Goal: Entertainment & Leisure: Consume media (video, audio)

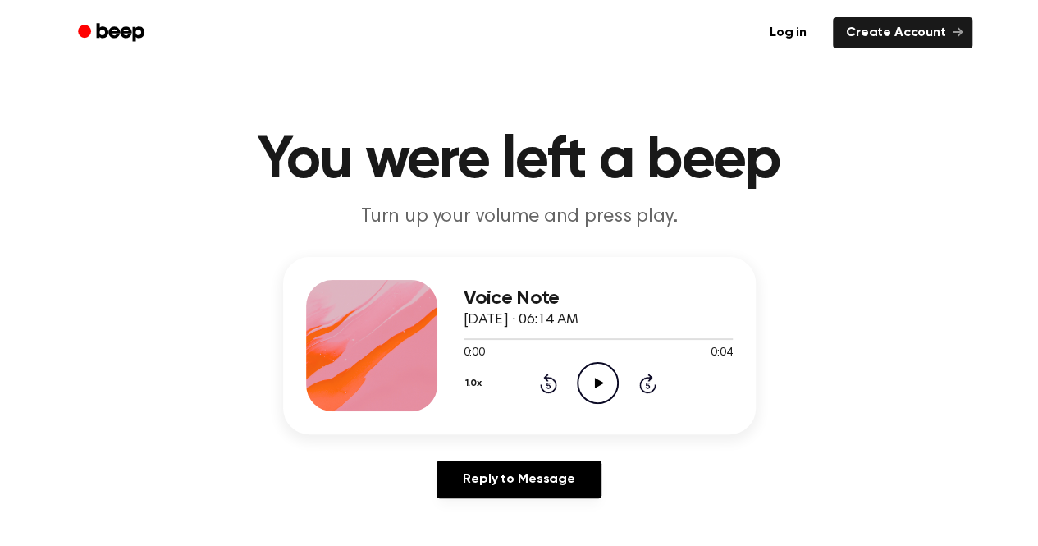
click at [605, 385] on icon "Play Audio" at bounding box center [598, 383] width 42 height 42
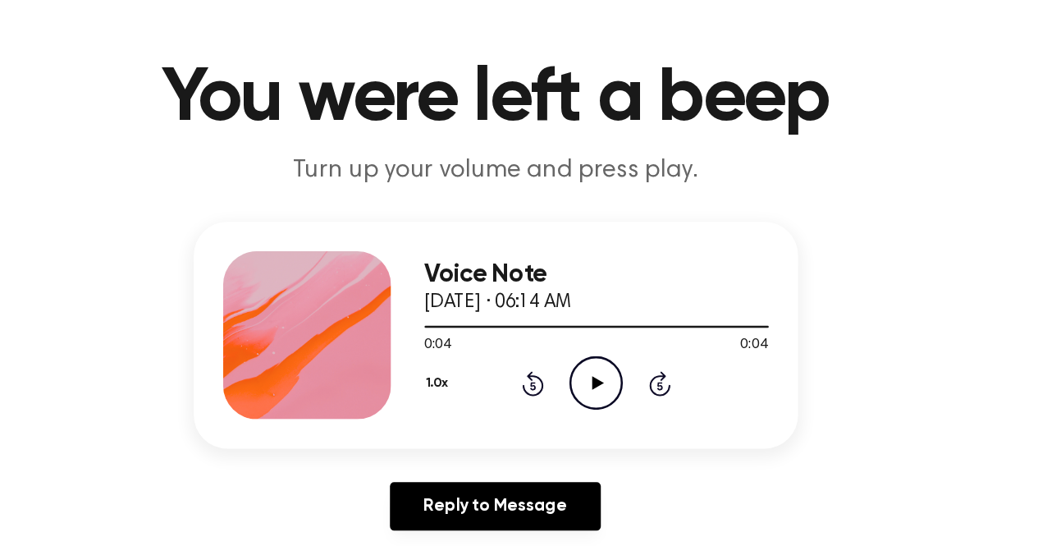
click at [632, 396] on div "1.0x Rewind 5 seconds Play Audio Skip 5 seconds" at bounding box center [598, 383] width 269 height 42
click at [625, 389] on div "1.0x Rewind 5 seconds Play Audio Skip 5 seconds" at bounding box center [598, 383] width 269 height 42
click at [609, 382] on icon "Play Audio" at bounding box center [598, 383] width 42 height 42
click at [595, 374] on icon "Pause Audio" at bounding box center [598, 383] width 42 height 42
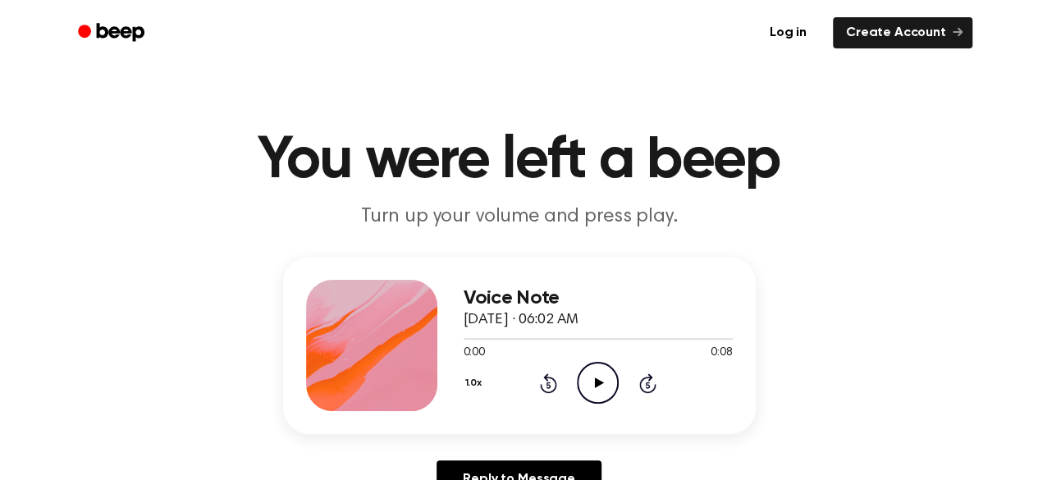
click at [589, 382] on icon "Play Audio" at bounding box center [598, 383] width 42 height 42
